Goal: Task Accomplishment & Management: Manage account settings

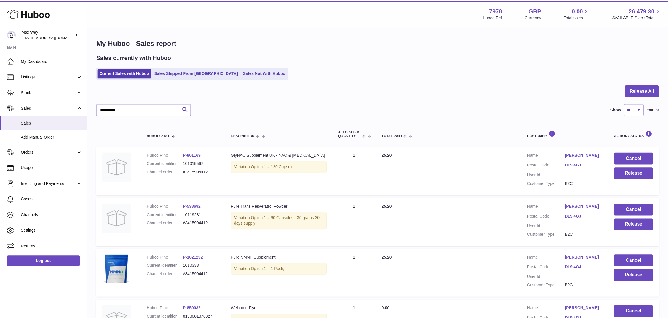
scroll to position [34, 0]
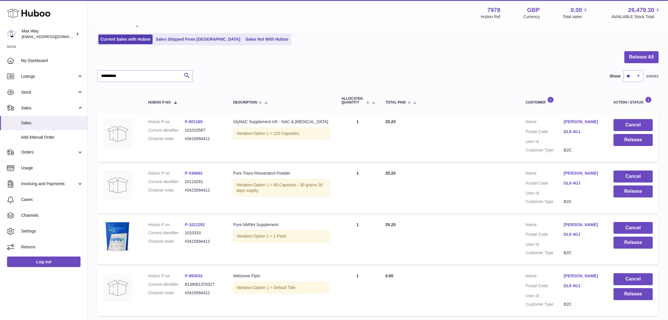
click at [135, 77] on div at bounding box center [334, 160] width 668 height 320
click at [135, 76] on input "**********" at bounding box center [144, 76] width 95 height 12
click at [628, 125] on button "Cancel" at bounding box center [632, 125] width 39 height 12
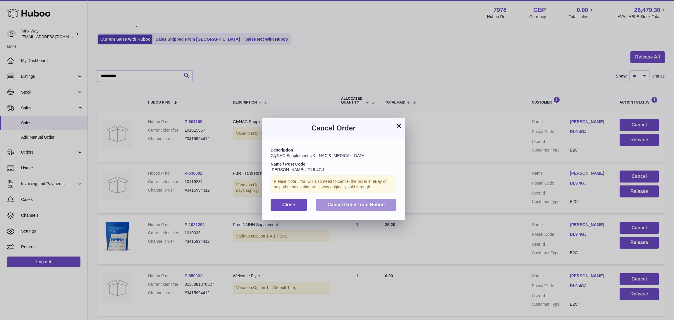
click at [363, 208] on button "Cancel Order from Huboo" at bounding box center [356, 205] width 81 height 12
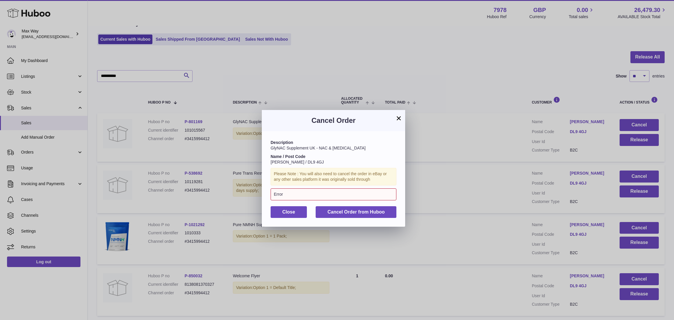
click at [396, 116] on button "×" at bounding box center [398, 118] width 7 height 7
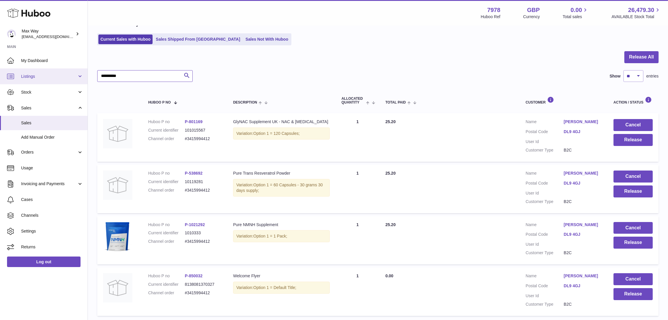
drag, startPoint x: 144, startPoint y: 79, endPoint x: 81, endPoint y: 74, distance: 63.4
click at [83, 74] on div "**********" at bounding box center [334, 165] width 668 height 399
click at [161, 42] on link "Sales Shipped From Huboo" at bounding box center [198, 40] width 88 height 10
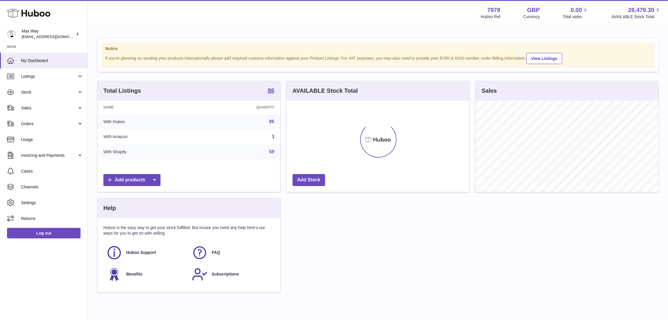
scroll to position [91, 183]
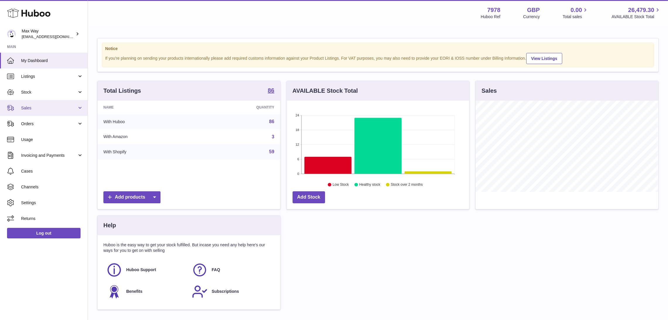
click at [29, 113] on link "Sales" at bounding box center [44, 108] width 88 height 16
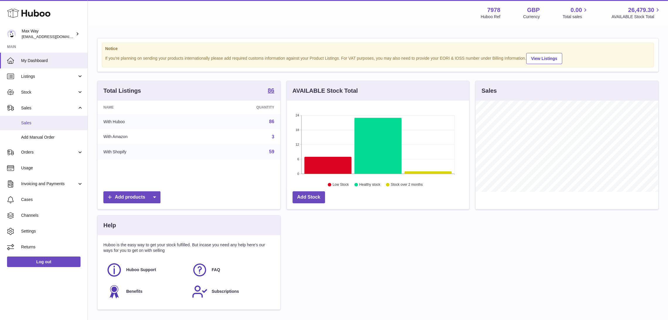
click at [33, 122] on span "Sales" at bounding box center [52, 123] width 62 height 6
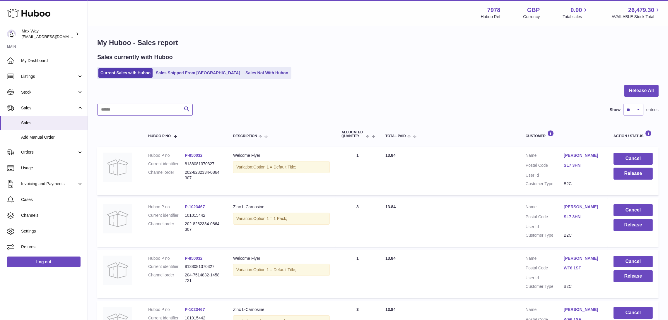
click at [126, 111] on input "text" at bounding box center [144, 110] width 95 height 12
paste input "**********"
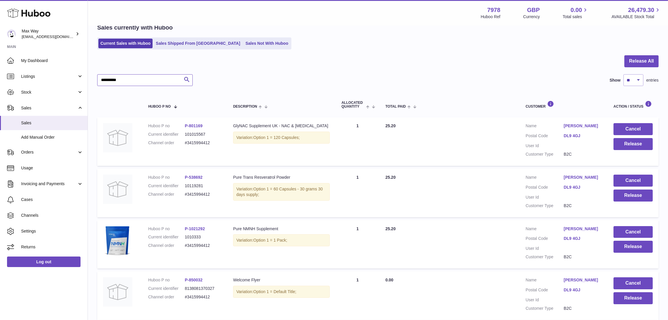
scroll to position [44, 0]
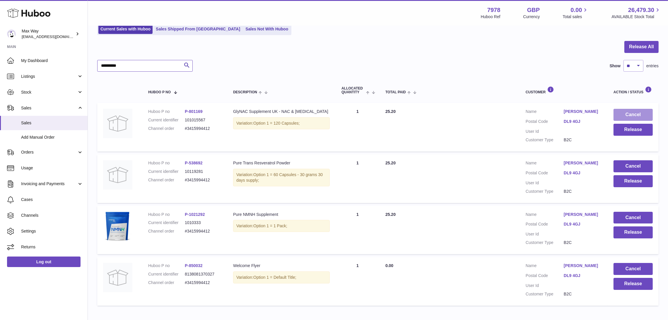
type input "**********"
click at [636, 114] on button "Cancel" at bounding box center [632, 115] width 39 height 12
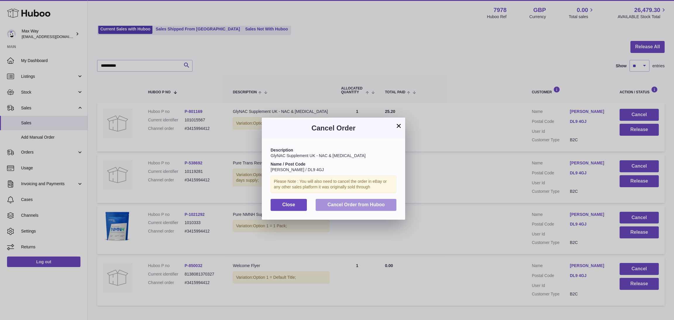
click at [351, 204] on span "Cancel Order from Huboo" at bounding box center [355, 204] width 57 height 5
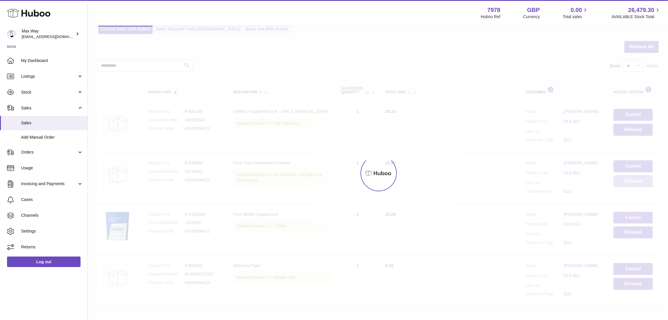
scroll to position [26, 0]
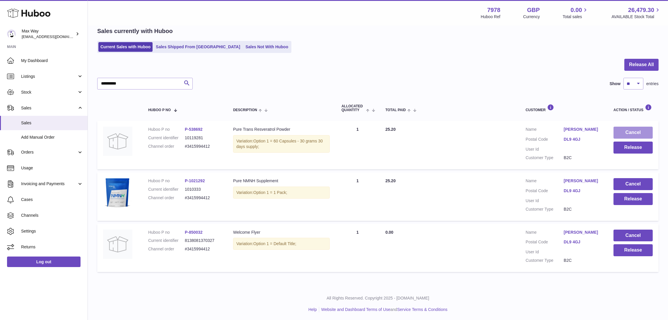
click at [629, 132] on button "Cancel" at bounding box center [632, 133] width 39 height 12
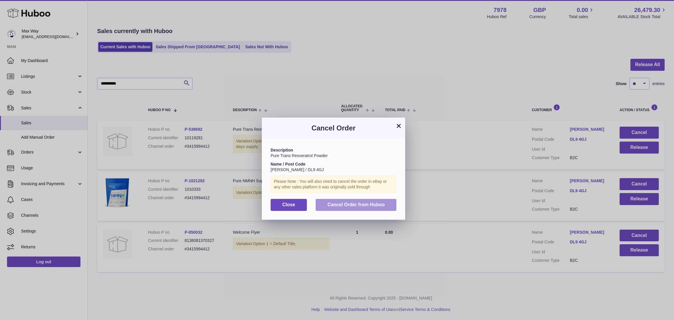
click at [351, 202] on button "Cancel Order from Huboo" at bounding box center [356, 205] width 81 height 12
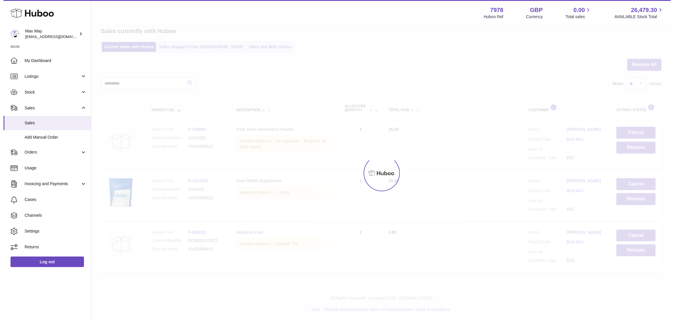
scroll to position [0, 0]
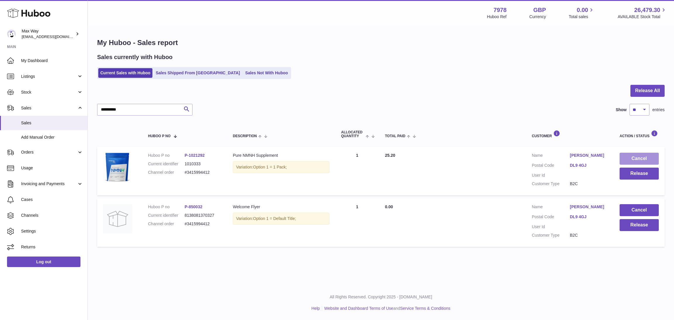
click at [639, 158] on button "Cancel" at bounding box center [639, 159] width 39 height 12
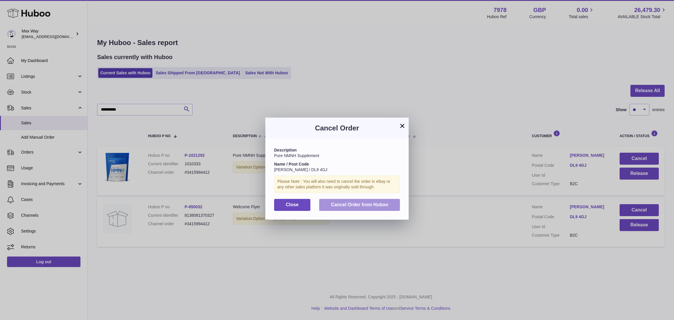
click at [371, 203] on span "Cancel Order from Huboo" at bounding box center [359, 204] width 57 height 5
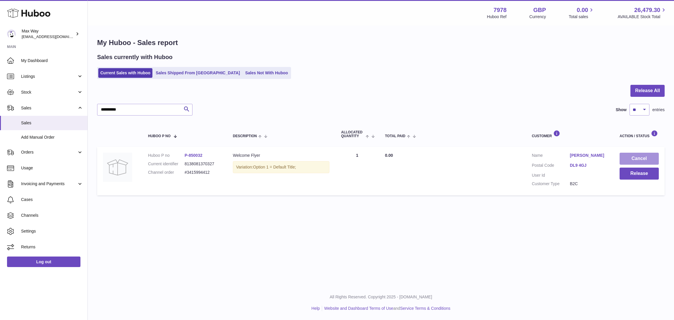
click at [639, 153] on button "Cancel" at bounding box center [639, 159] width 39 height 12
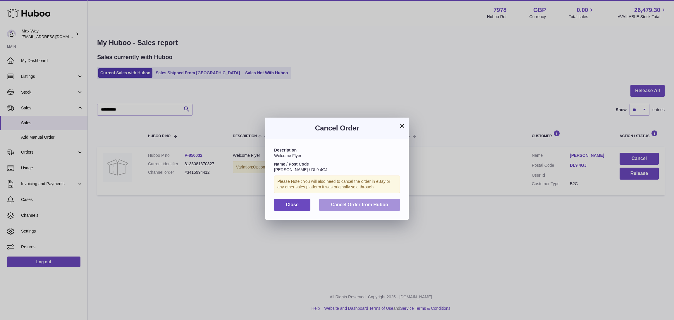
click at [387, 204] on span "Cancel Order from Huboo" at bounding box center [359, 204] width 57 height 5
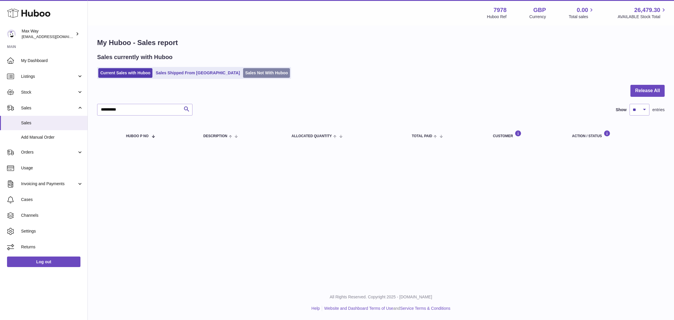
click at [243, 72] on link "Sales Not With Huboo" at bounding box center [266, 73] width 47 height 10
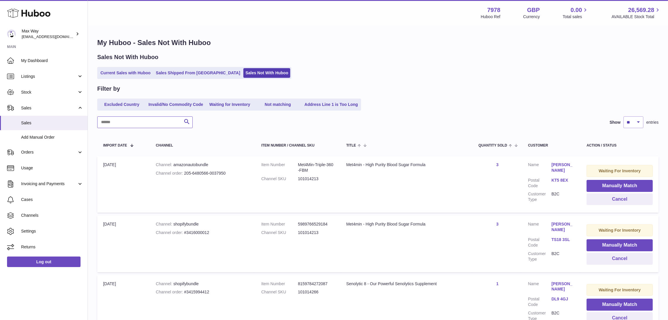
click at [129, 125] on input "text" at bounding box center [144, 122] width 95 height 12
paste input "**********"
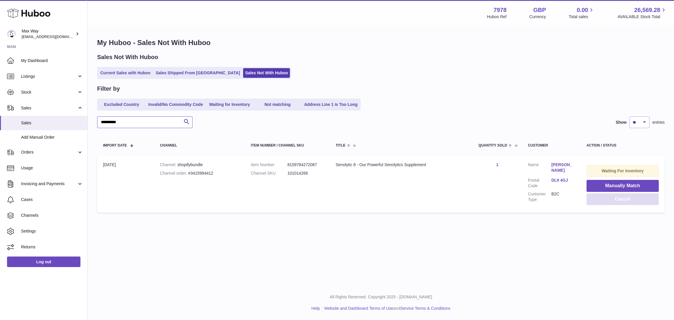
type input "**********"
click at [615, 200] on button "Cancel" at bounding box center [623, 199] width 72 height 12
